Goal: Information Seeking & Learning: Learn about a topic

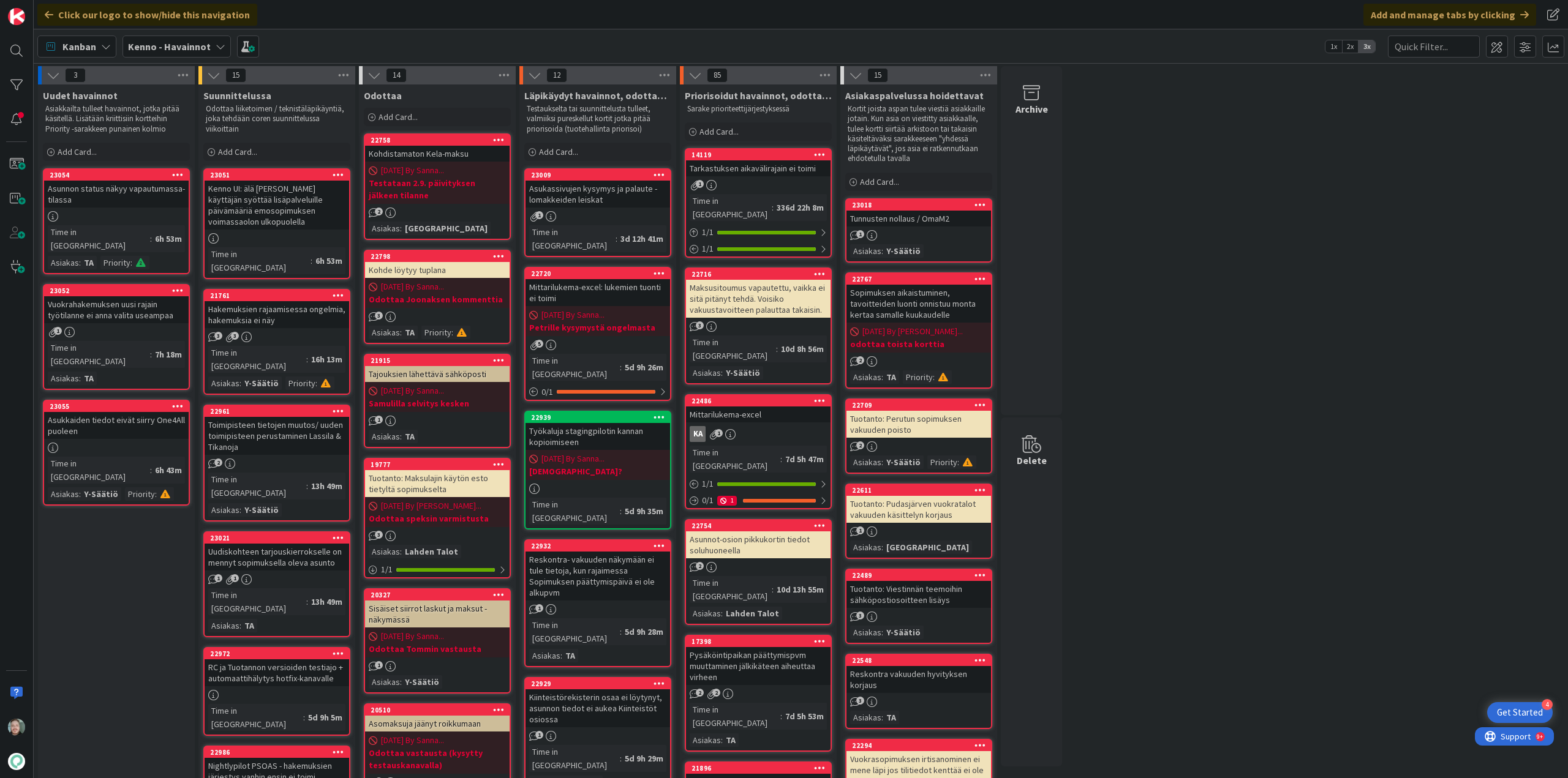
click at [133, 300] on div "Vuokrahakemuksen uusi rajain työtilanne ei anna valita useampaa" at bounding box center [116, 310] width 144 height 27
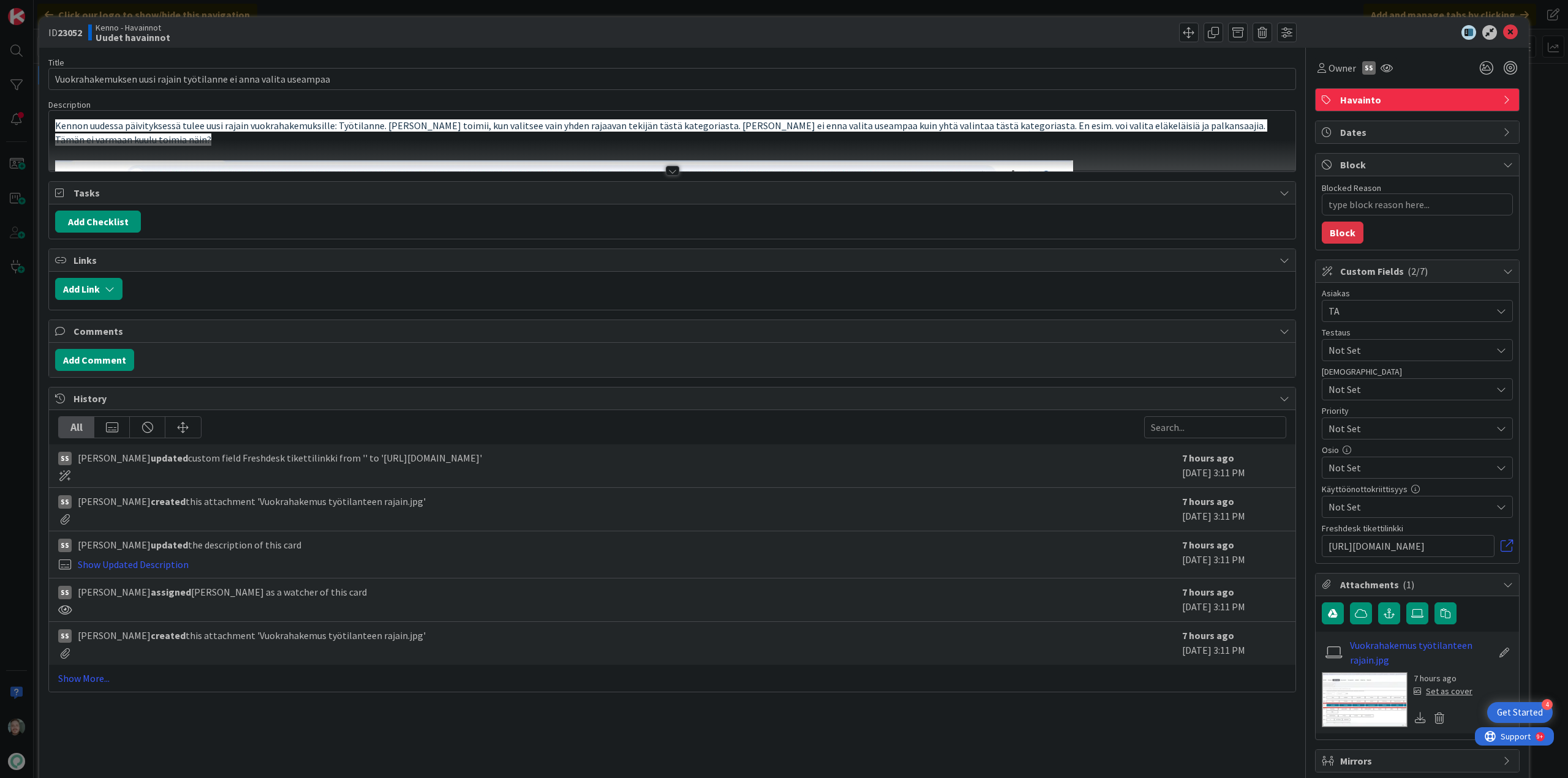
click at [666, 168] on div at bounding box center [673, 171] width 13 height 10
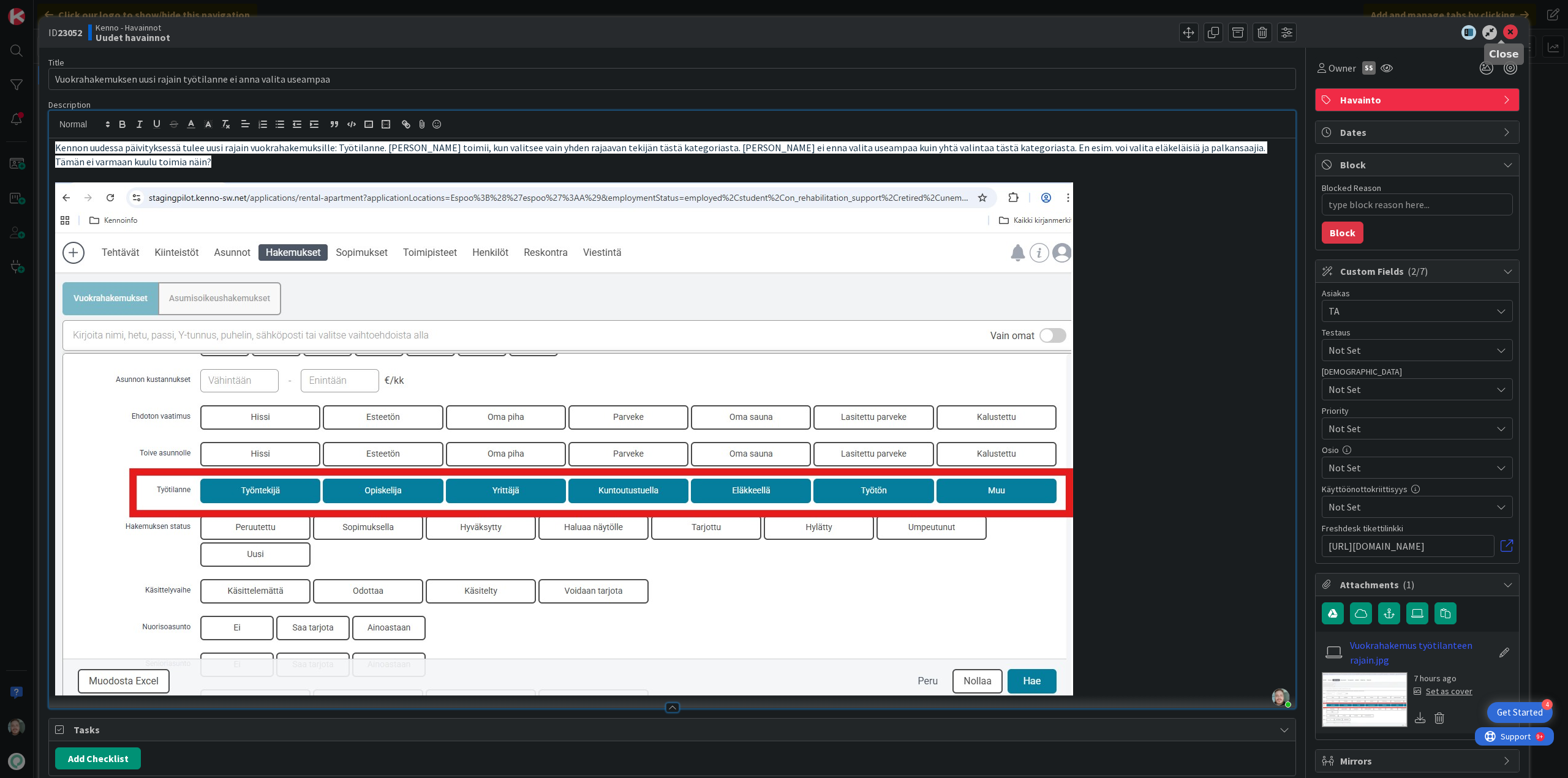
click at [1503, 36] on icon at bounding box center [1510, 33] width 15 height 15
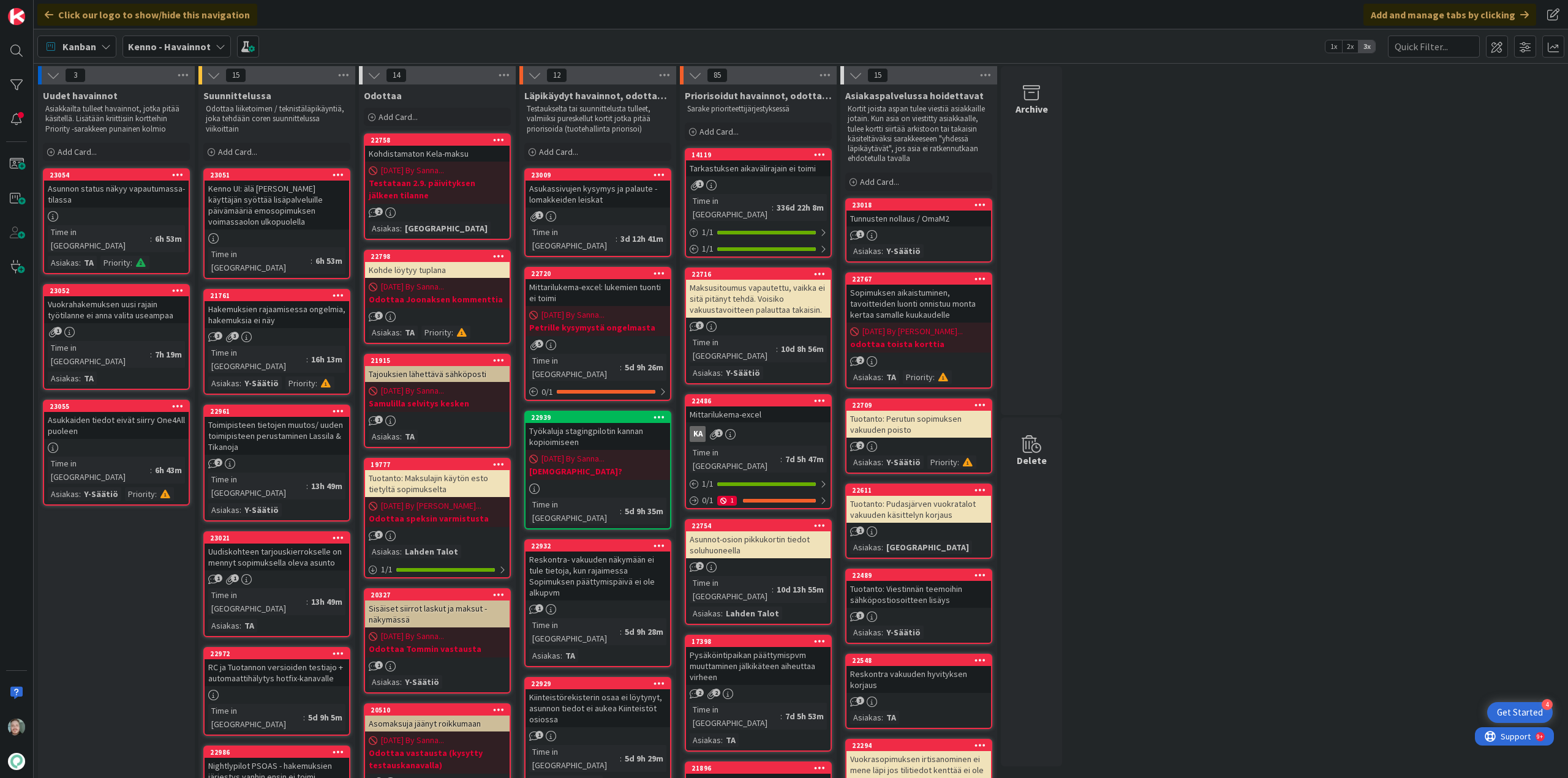
click at [161, 412] on div "Asukkaiden tiedot eivät siirry One4All puoleen" at bounding box center [116, 426] width 144 height 27
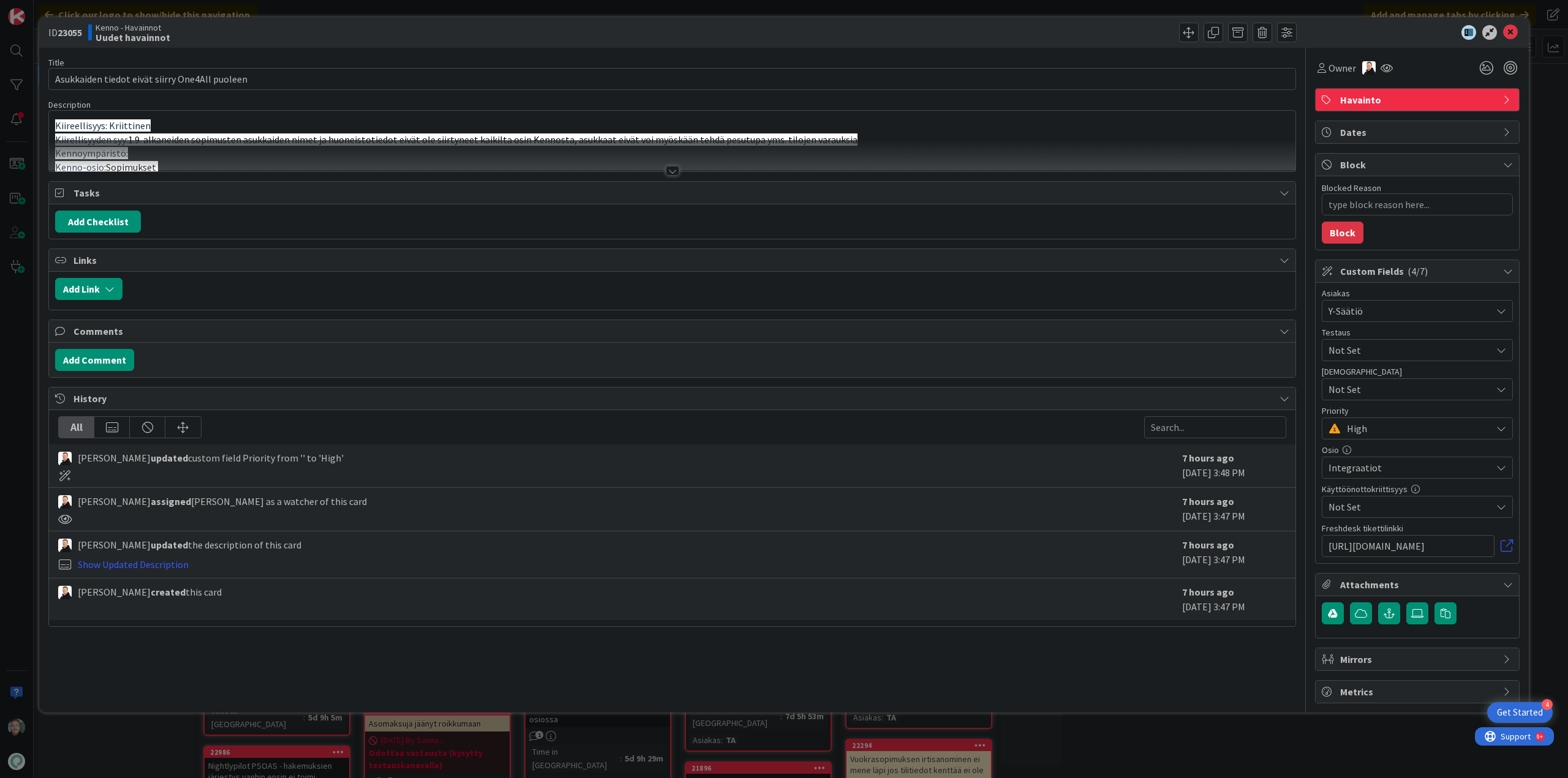
click at [683, 170] on div at bounding box center [672, 156] width 1247 height 31
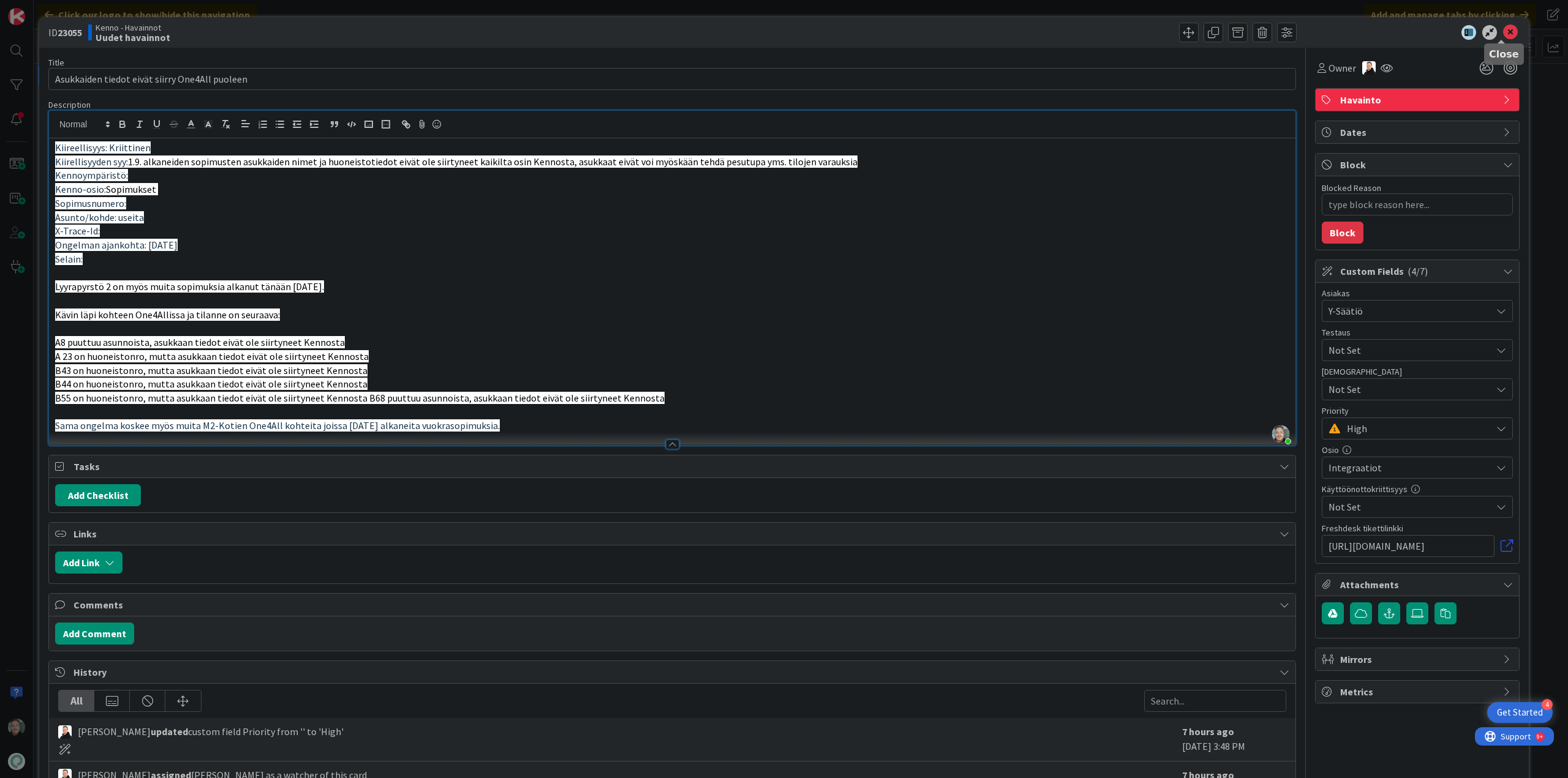
click at [1507, 37] on icon at bounding box center [1510, 33] width 15 height 15
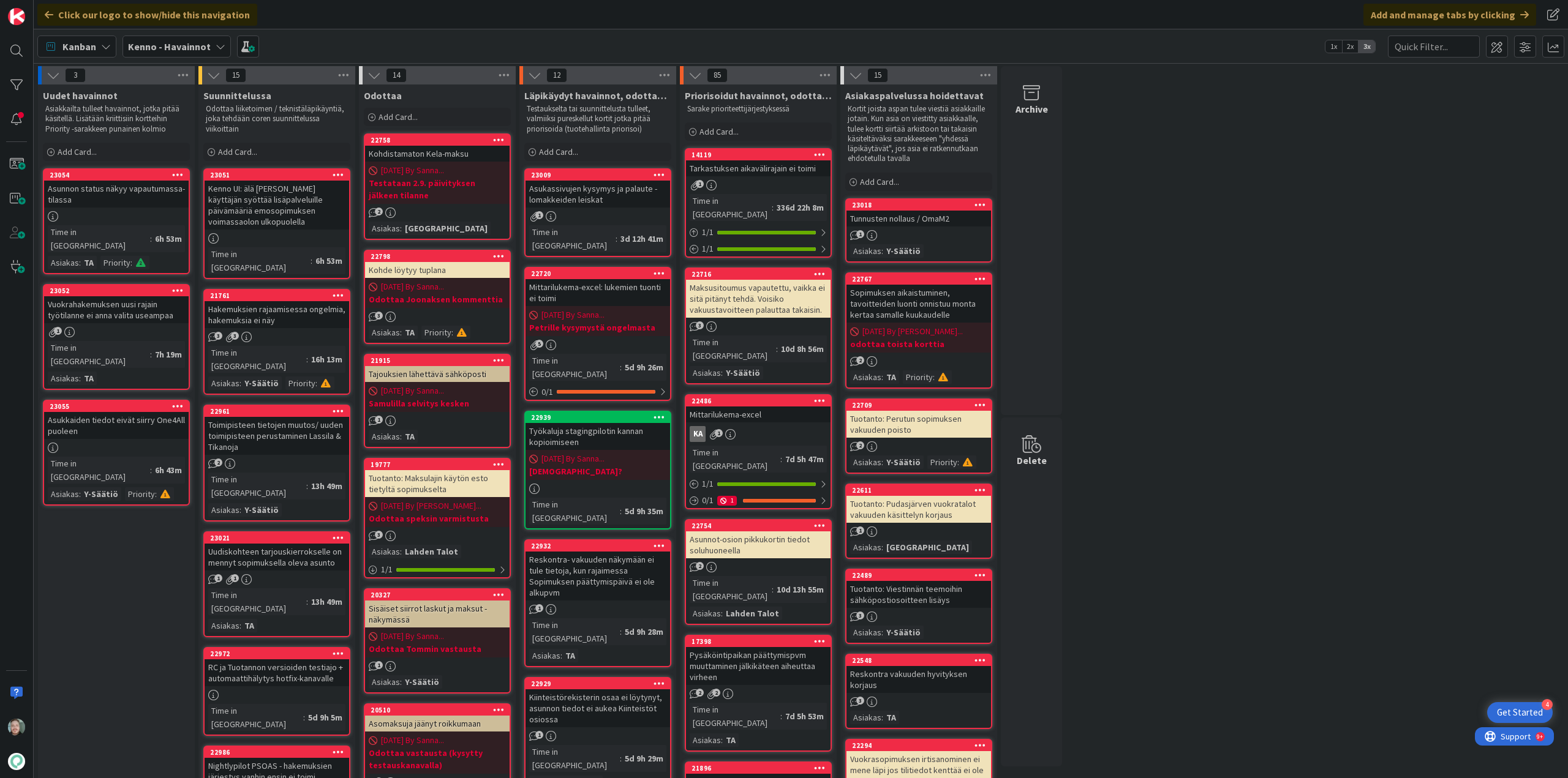
click at [109, 193] on div "Asunnon status näkyy vapautumassa-tilassa" at bounding box center [116, 194] width 144 height 27
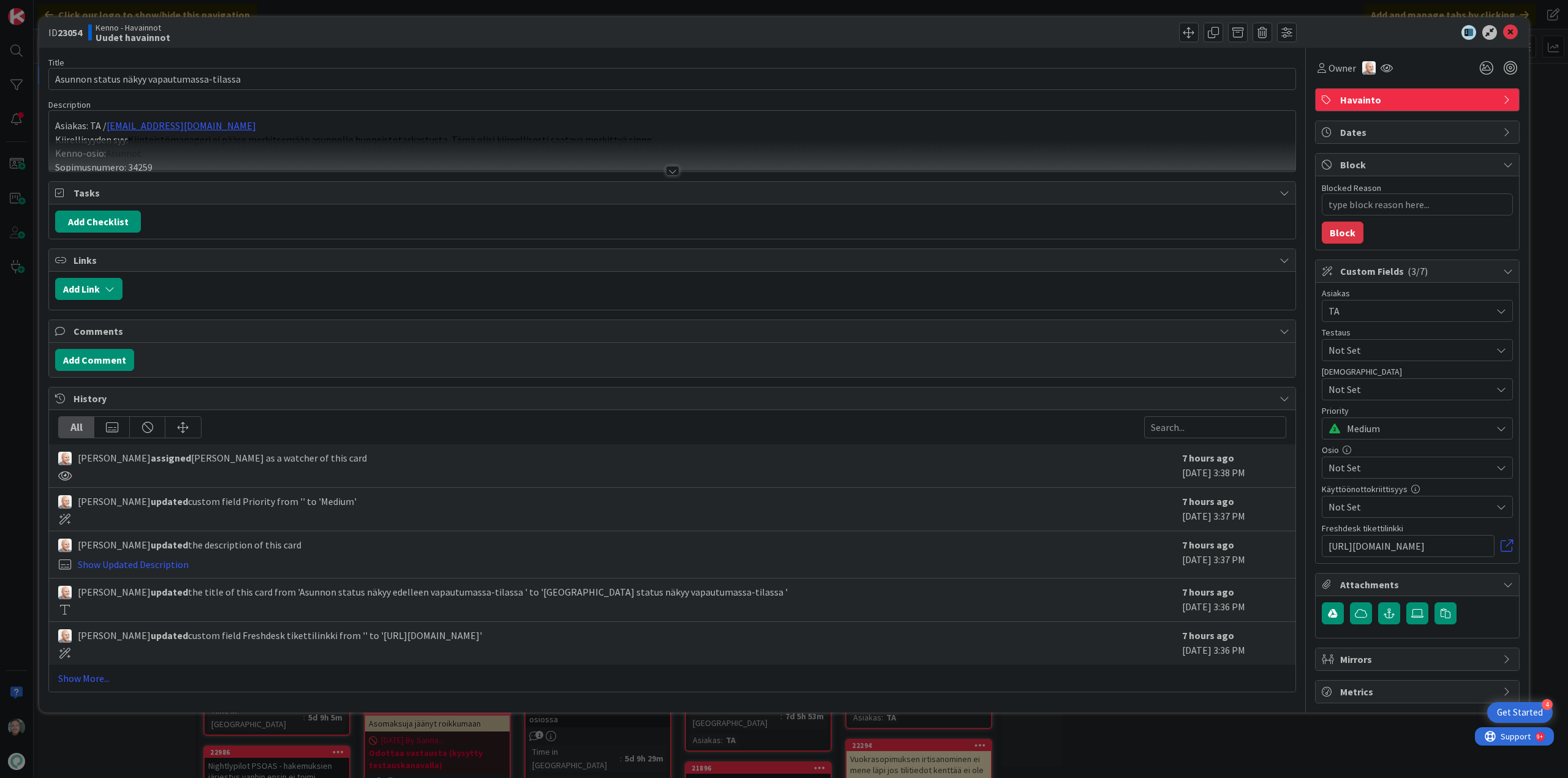
click at [668, 171] on div at bounding box center [673, 171] width 13 height 10
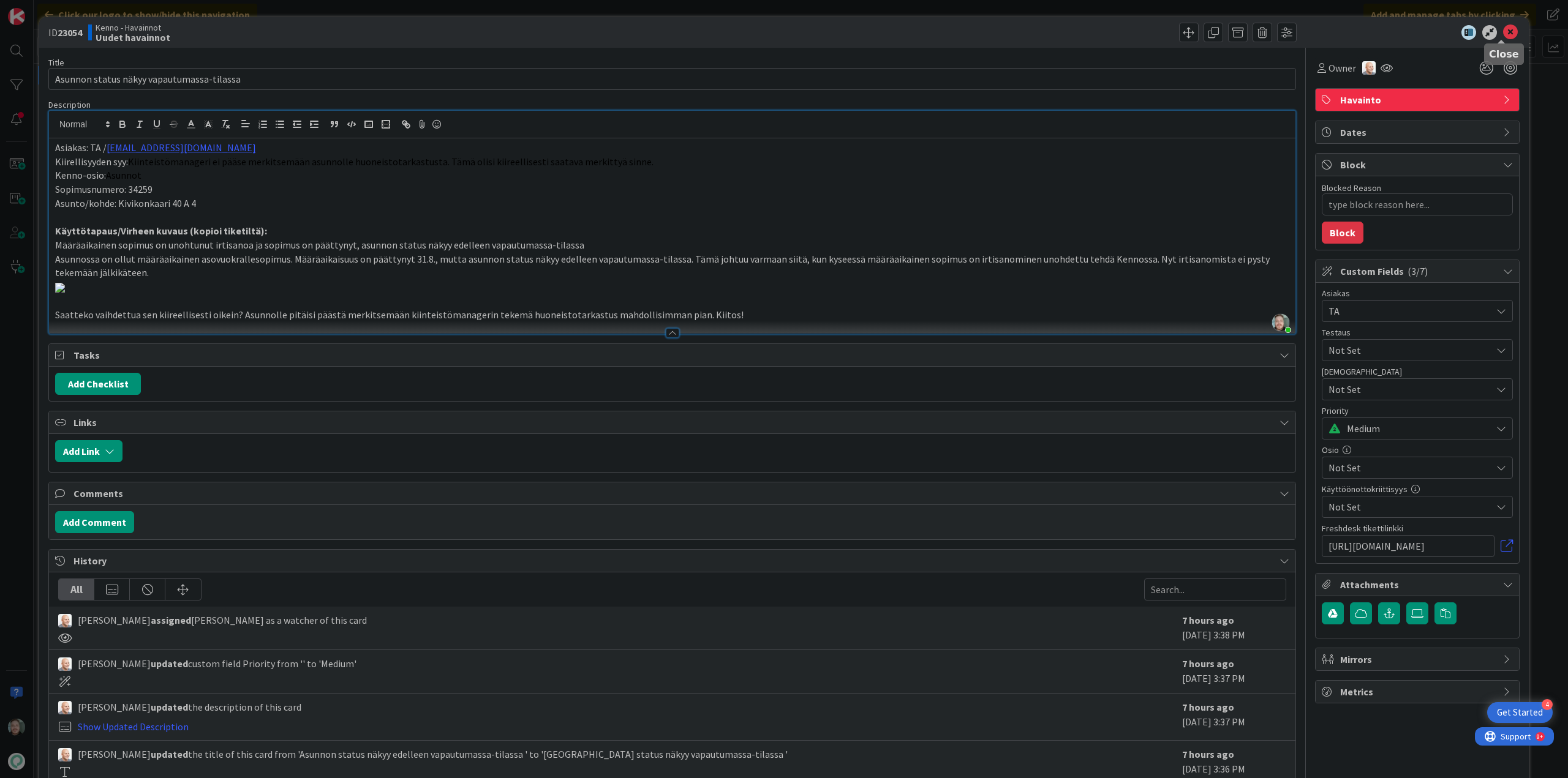
click at [1503, 28] on icon at bounding box center [1510, 33] width 15 height 15
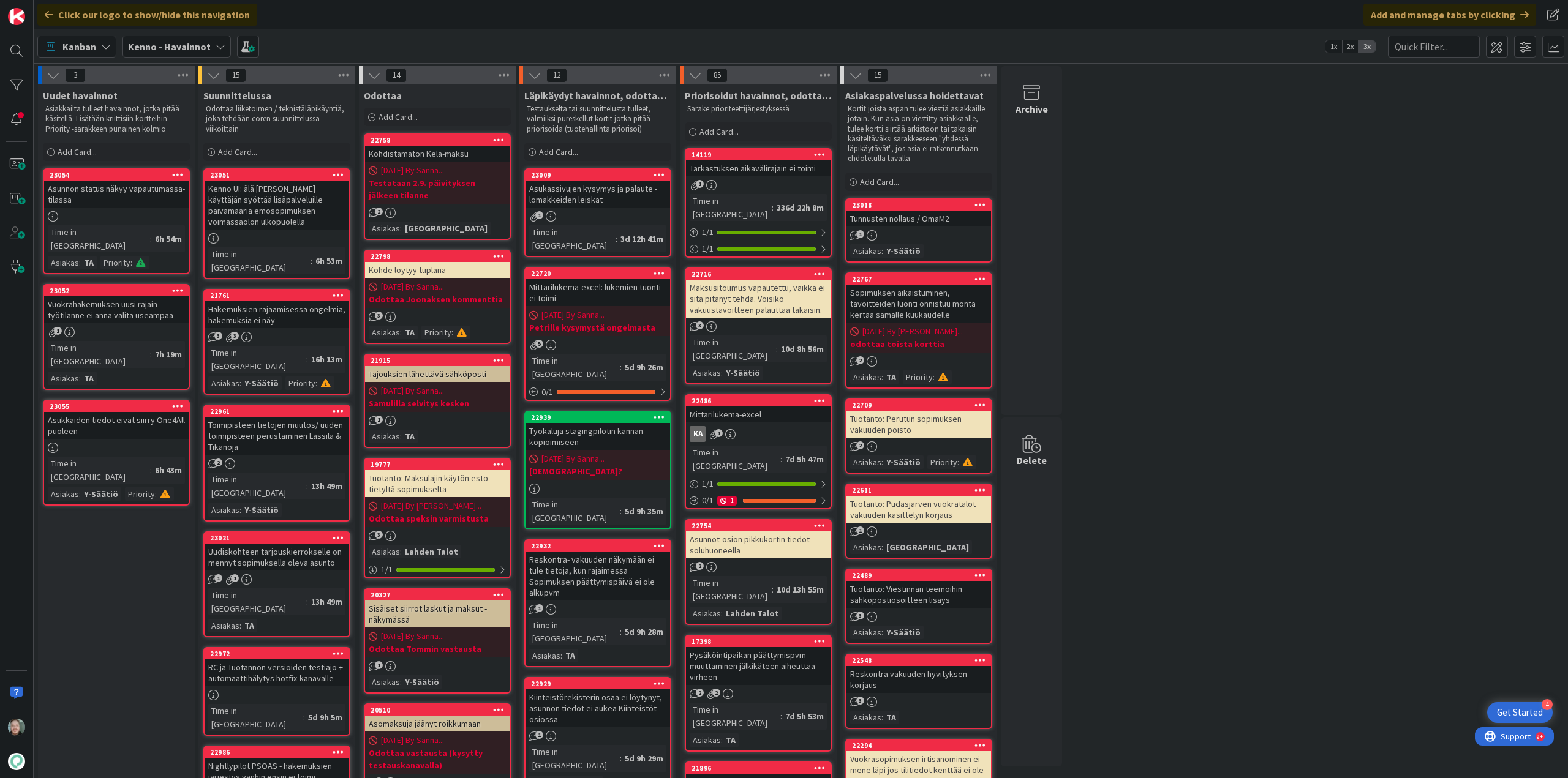
click at [120, 307] on div "Vuokrahakemuksen uusi rajain työtilanne ei anna valita useampaa" at bounding box center [116, 310] width 144 height 27
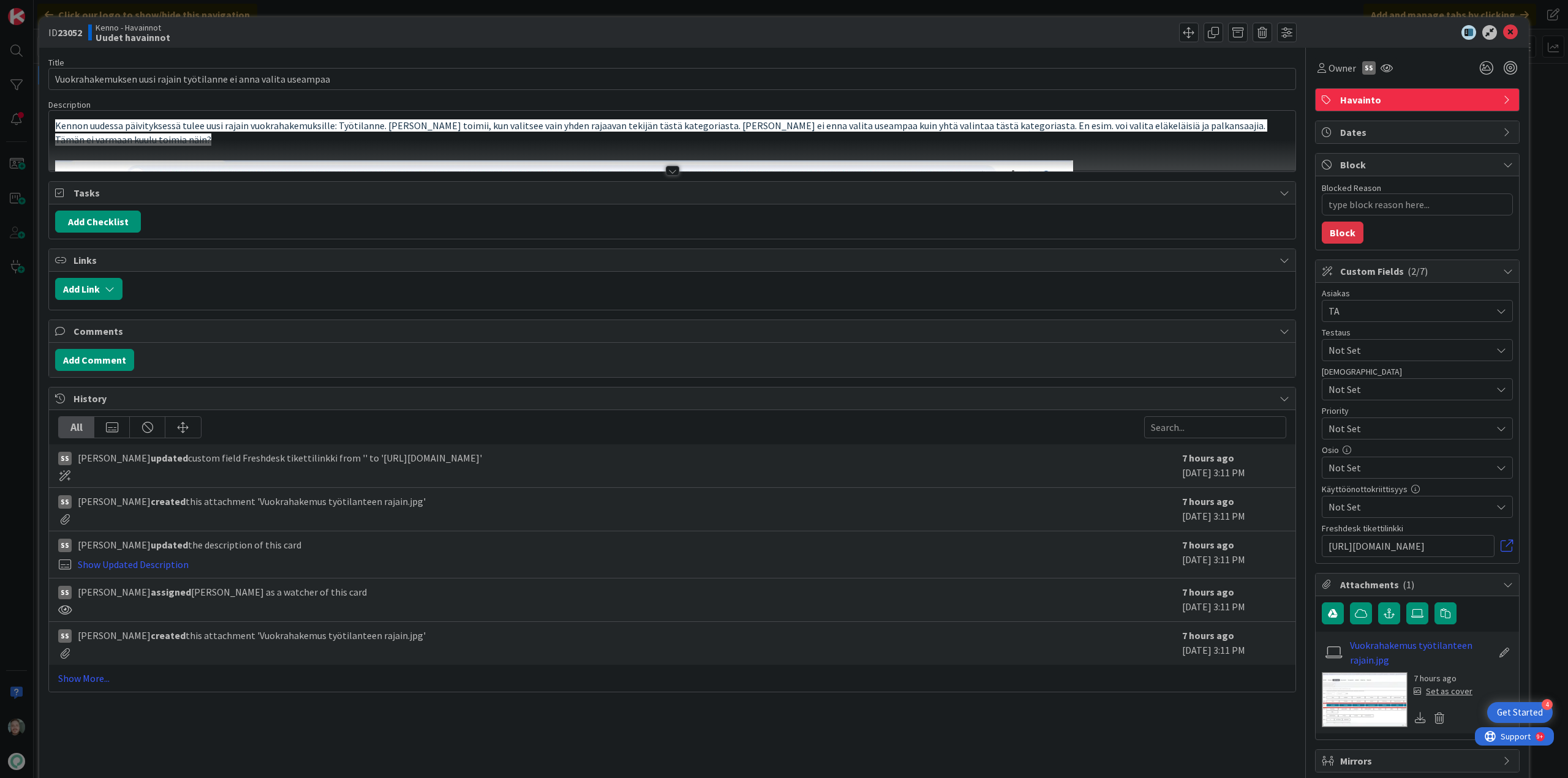
type textarea "x"
click at [666, 174] on div at bounding box center [673, 171] width 13 height 10
